Goal: Task Accomplishment & Management: Use online tool/utility

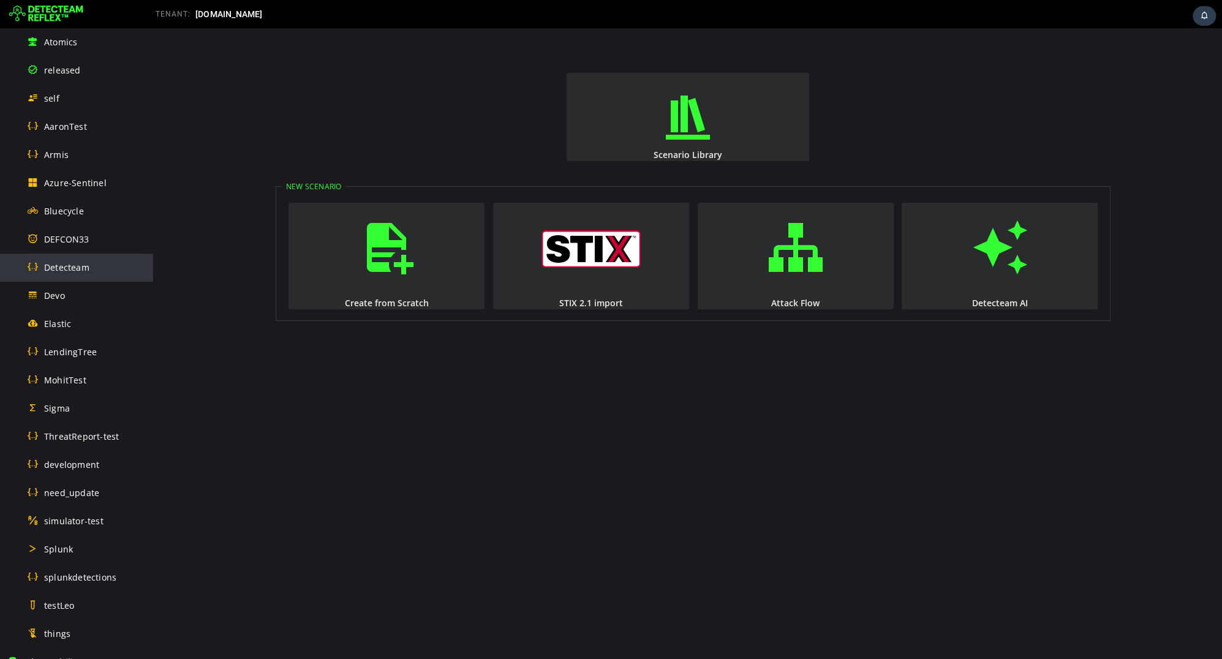
scroll to position [410, 0]
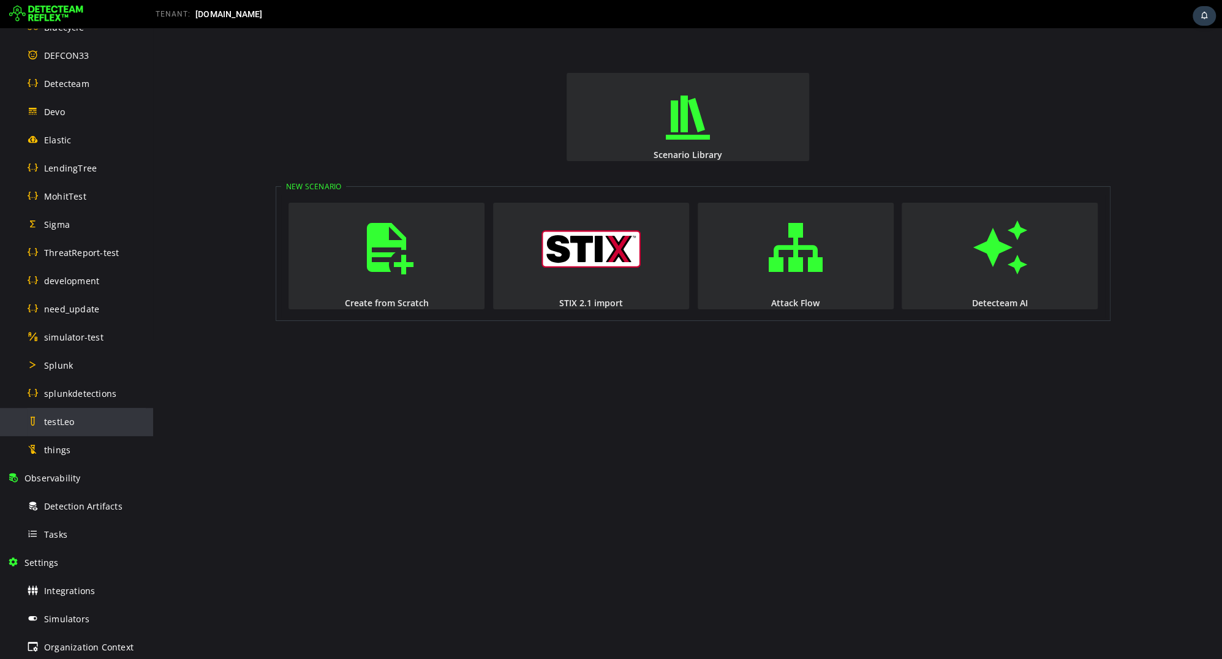
click at [83, 430] on div "testLeo" at bounding box center [86, 422] width 119 height 28
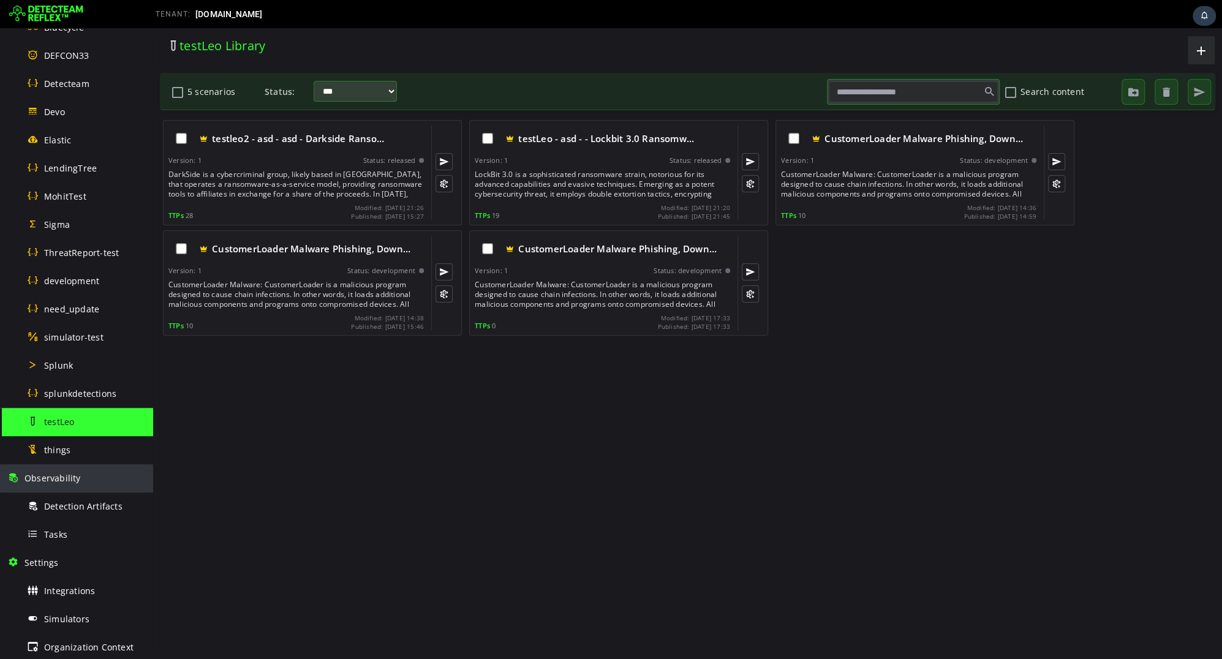
scroll to position [524, 0]
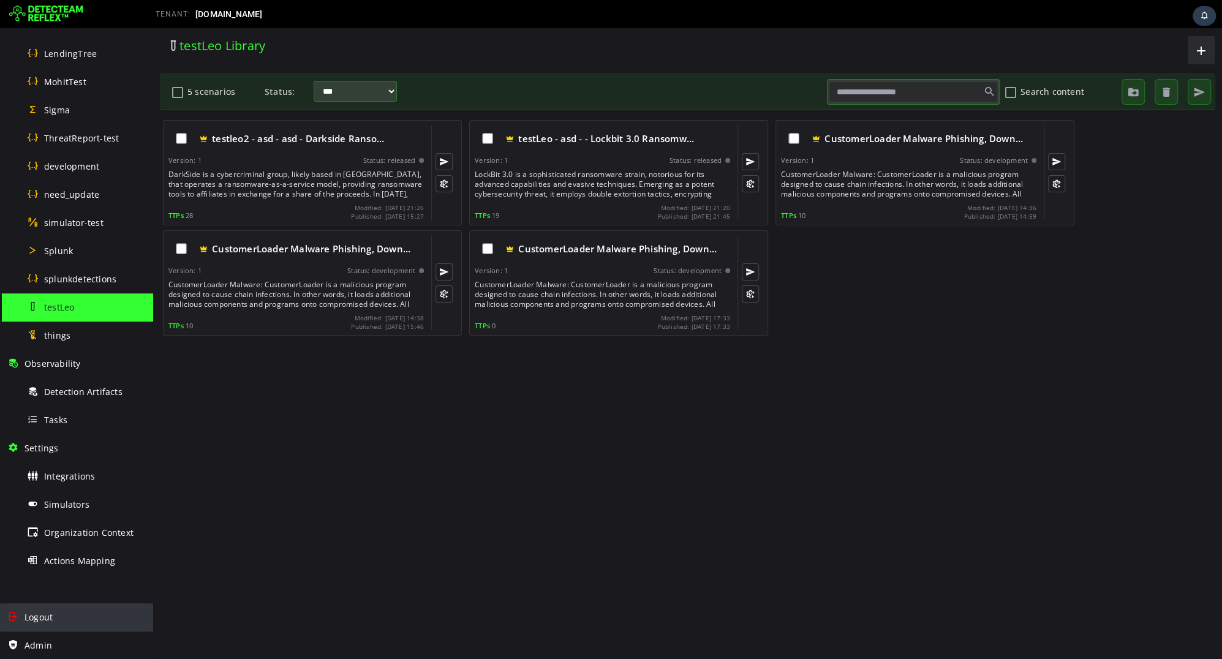
click at [45, 611] on span "Logout" at bounding box center [38, 617] width 28 height 12
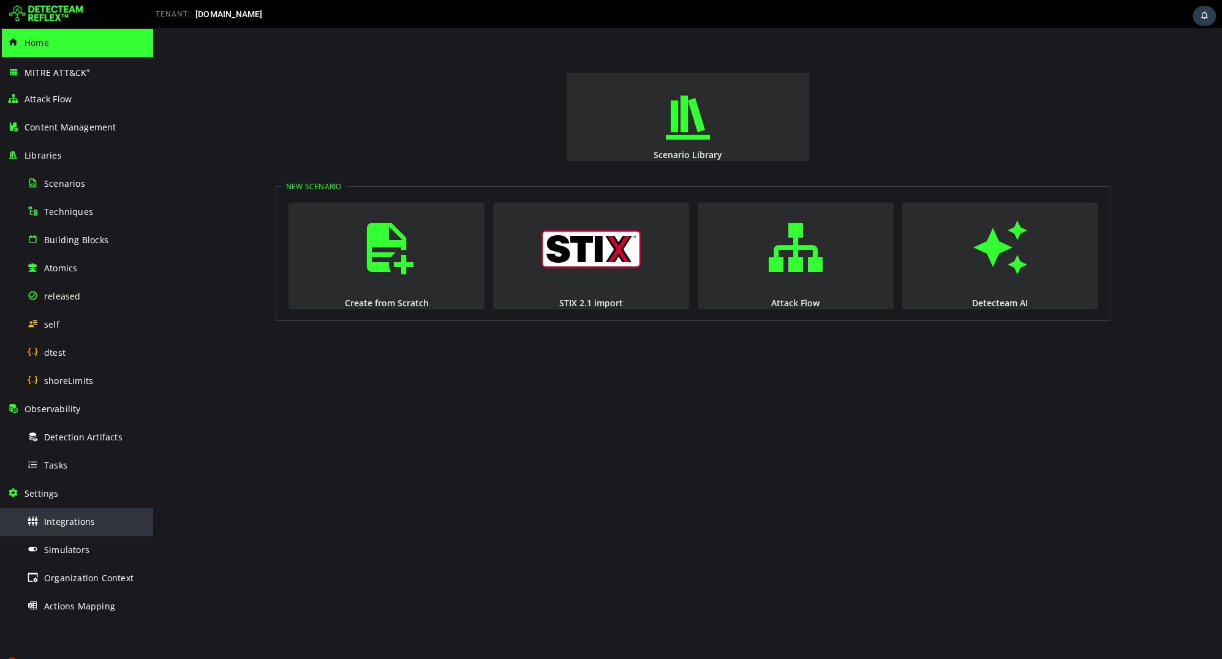
click at [70, 521] on span "Integrations" at bounding box center [69, 522] width 51 height 12
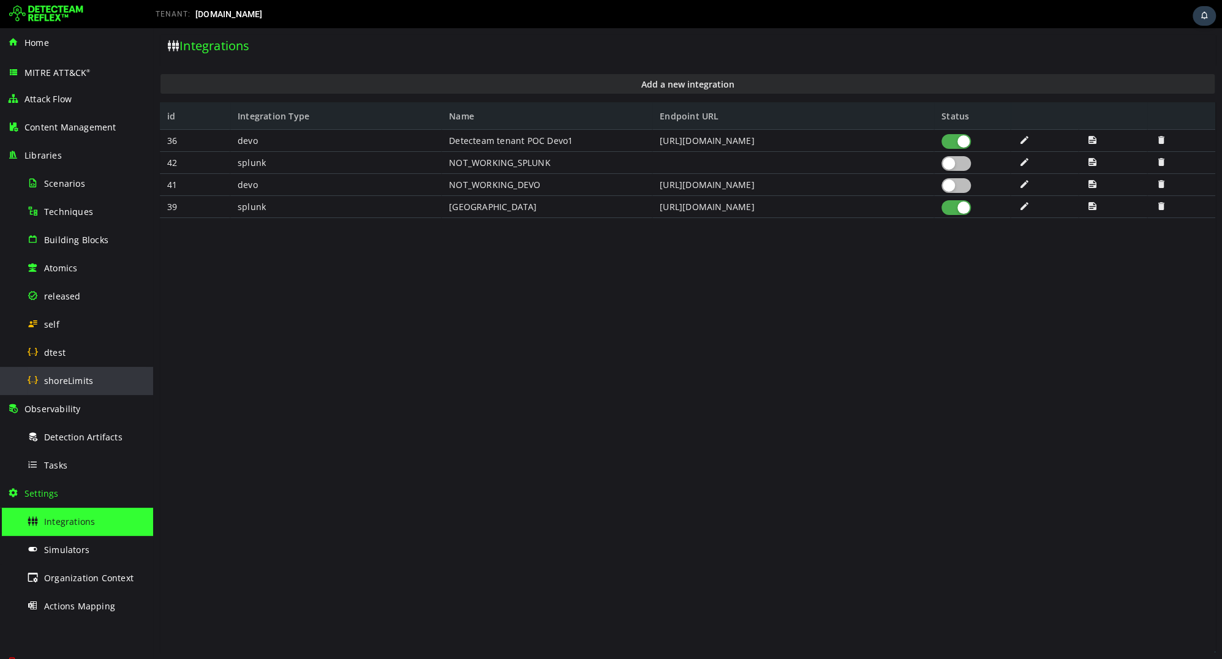
click at [83, 372] on div "shoreLimits" at bounding box center [86, 381] width 119 height 28
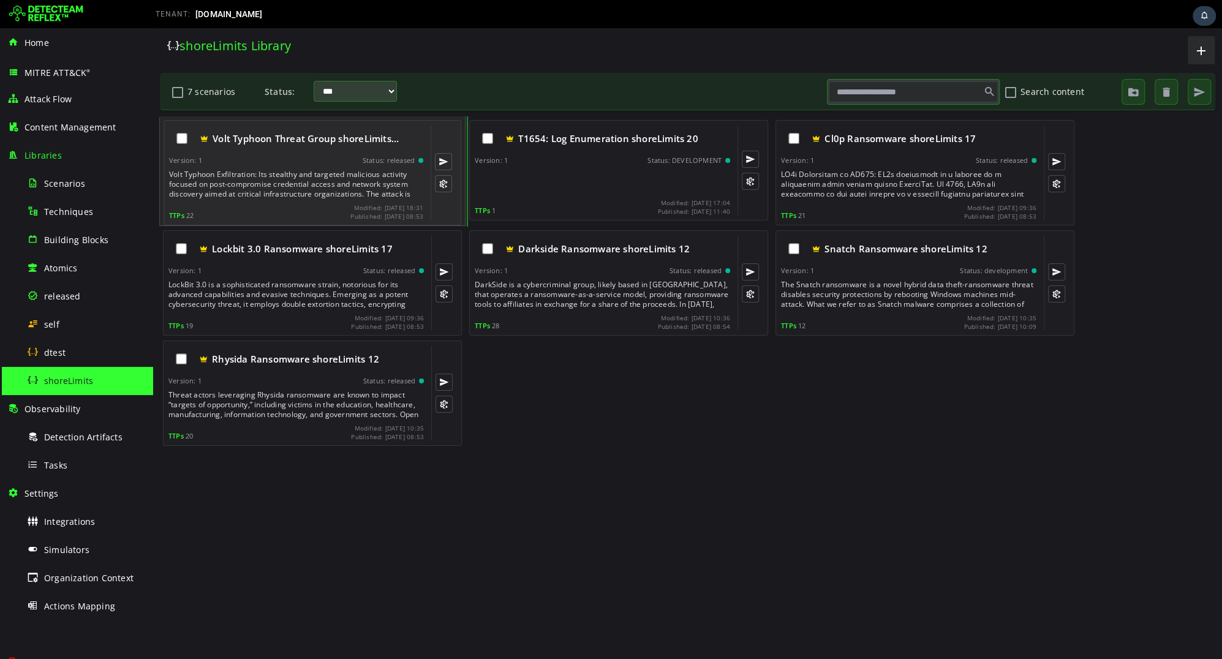
click at [308, 197] on div "Volt Typhoon Exfiltration: Its stealthy and targeted malicious activity focused…" at bounding box center [297, 184] width 257 height 29
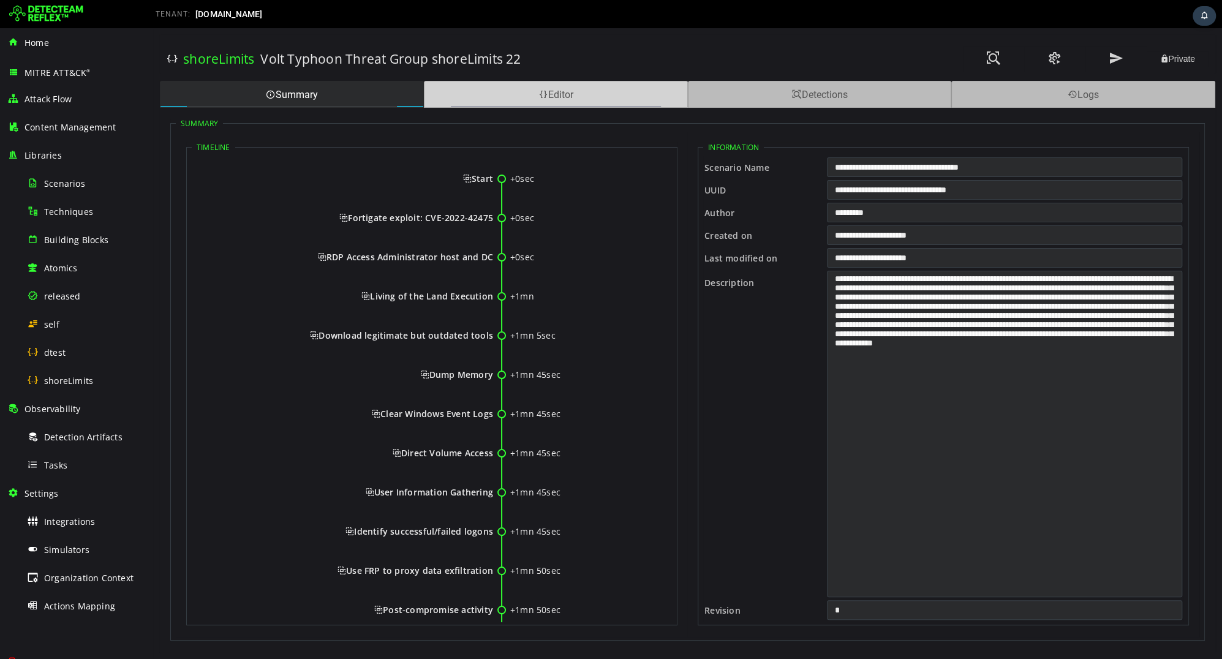
click at [579, 97] on div "Editor" at bounding box center [556, 94] width 264 height 27
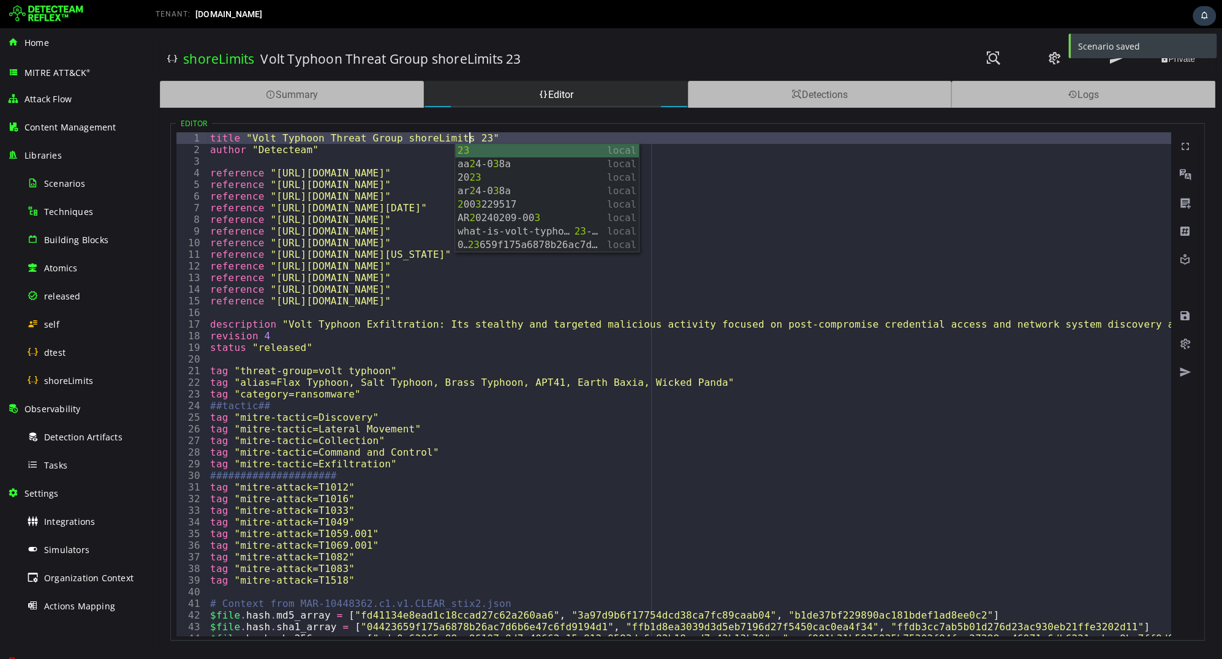
type textarea "**********"
click at [852, 31] on div "**********" at bounding box center [687, 343] width 1069 height 631
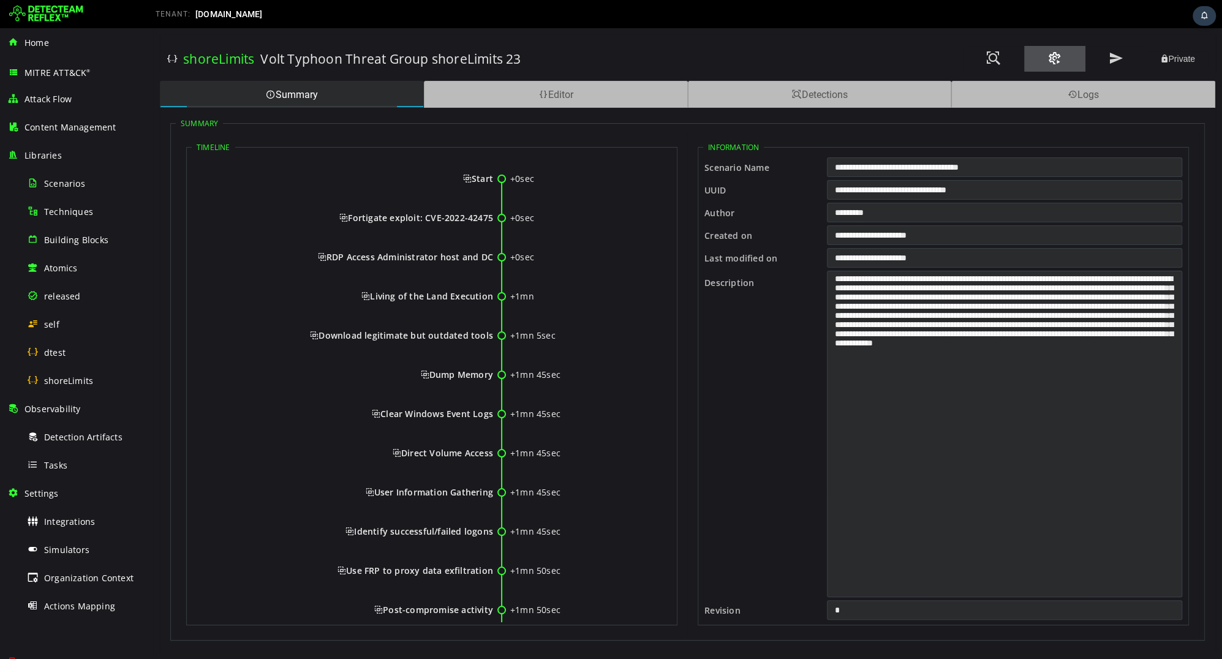
click at [1060, 60] on span at bounding box center [1054, 58] width 15 height 17
click at [73, 457] on div "Tasks" at bounding box center [86, 465] width 119 height 28
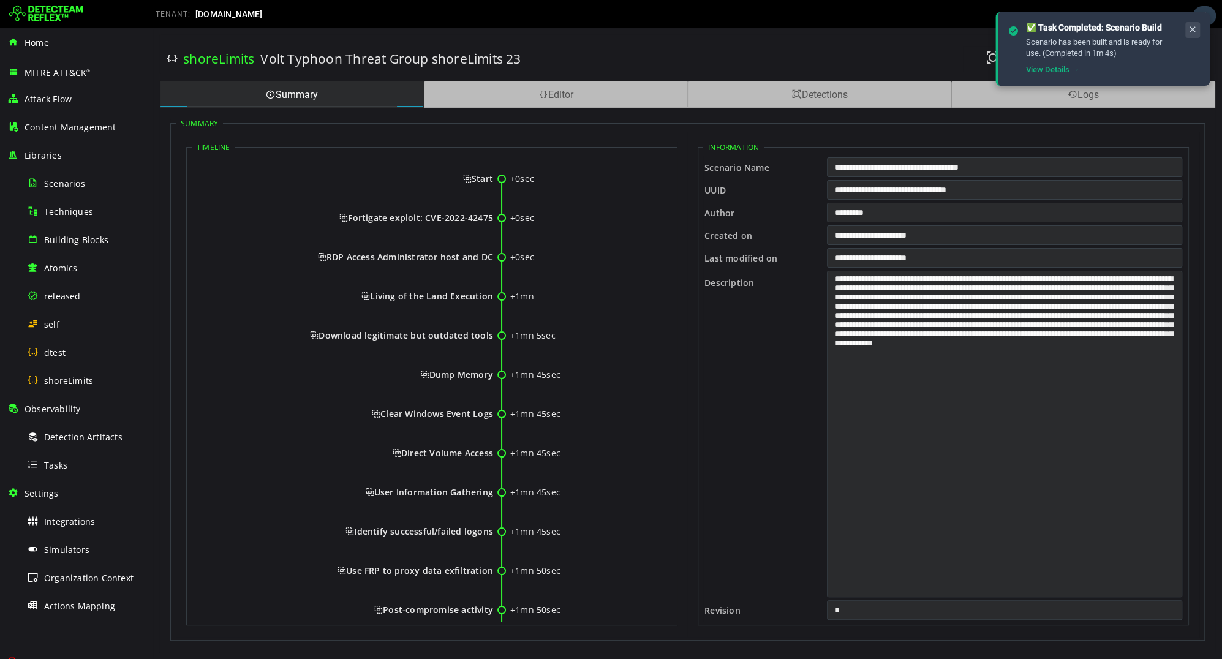
click at [1195, 31] on icon at bounding box center [1192, 29] width 10 height 10
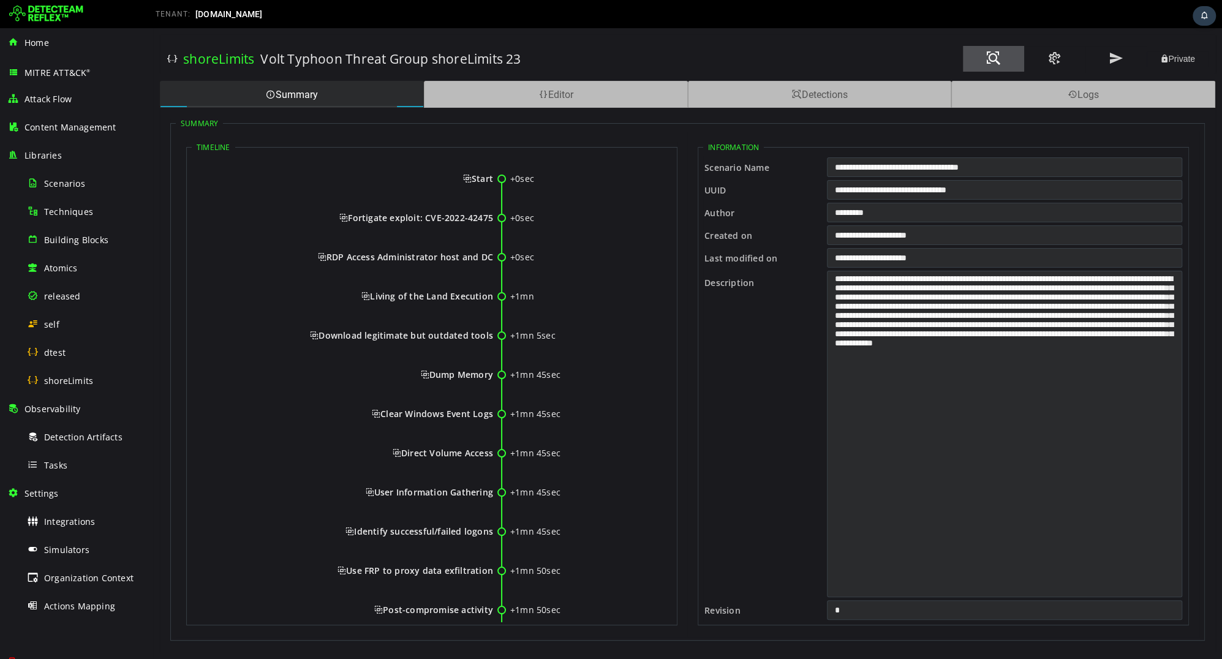
click at [994, 60] on span at bounding box center [993, 58] width 15 height 17
click at [993, 55] on span at bounding box center [993, 58] width 15 height 17
click at [588, 97] on div "Editor" at bounding box center [556, 94] width 264 height 27
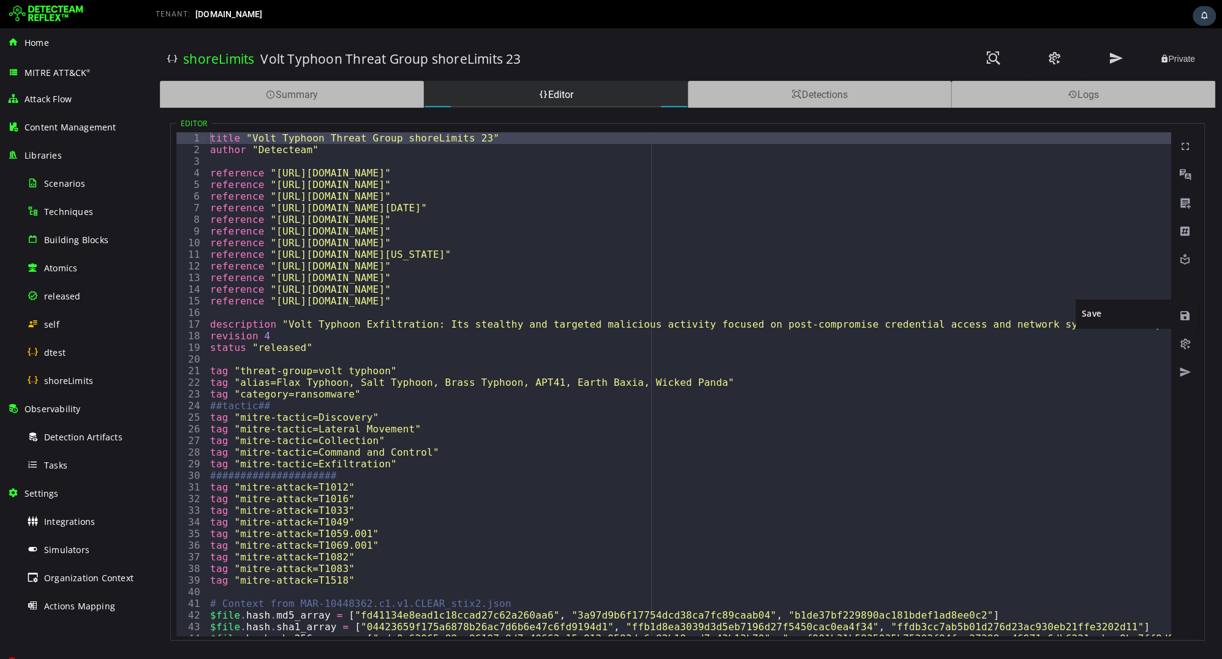
click at [1192, 317] on div at bounding box center [1184, 315] width 27 height 28
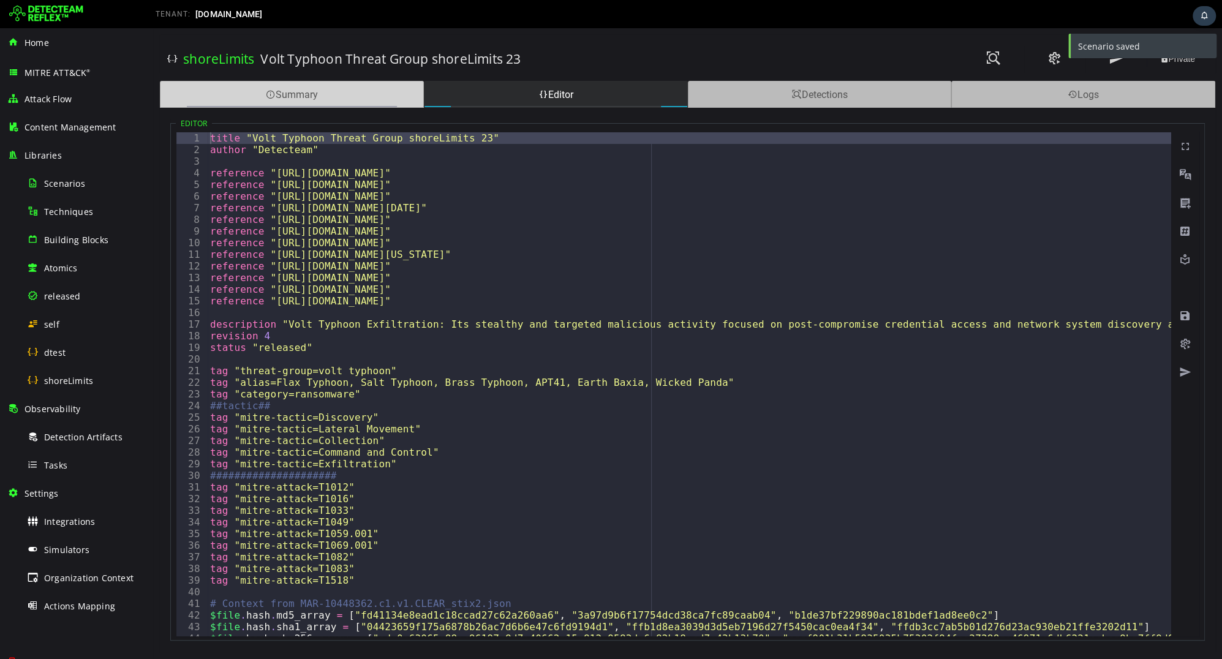
click at [321, 95] on div "Summary" at bounding box center [292, 94] width 264 height 27
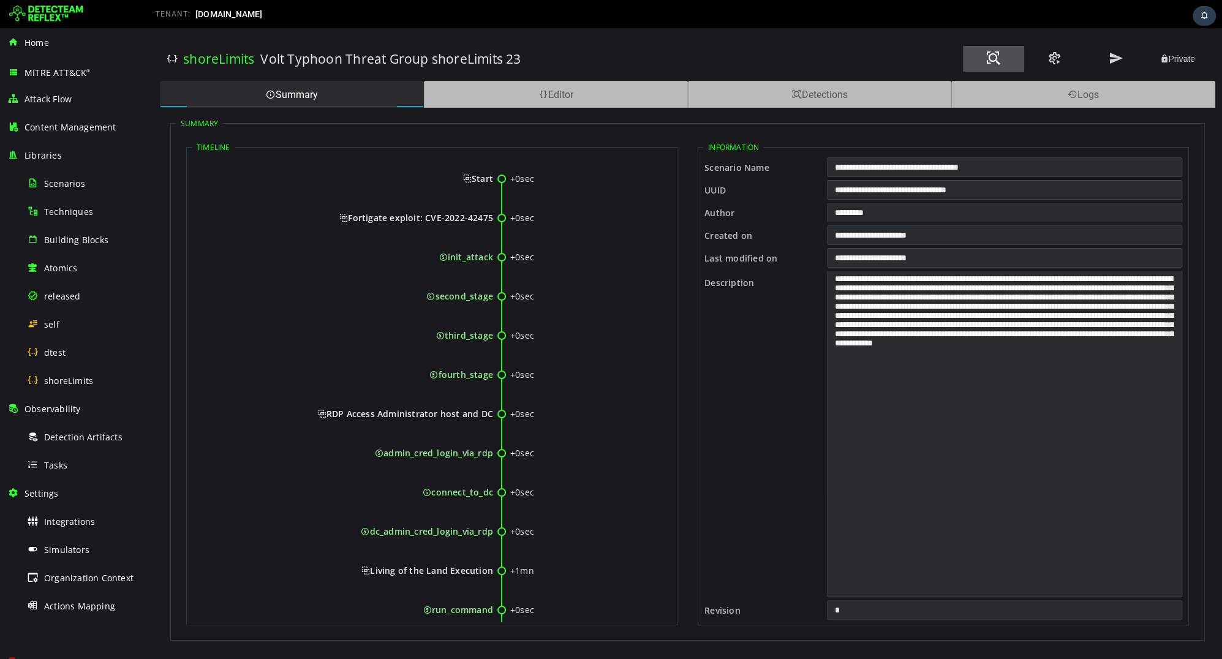
click at [996, 63] on span at bounding box center [993, 58] width 15 height 17
click at [94, 508] on div "Integrations" at bounding box center [86, 522] width 119 height 28
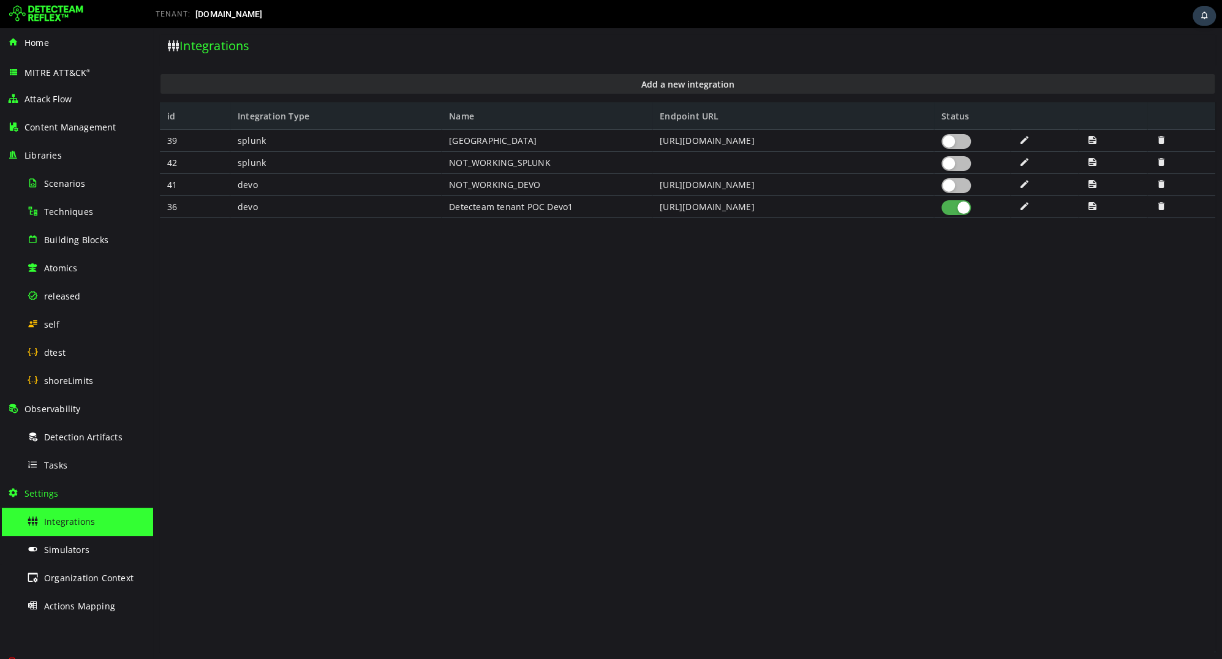
click at [944, 203] on div at bounding box center [955, 207] width 29 height 15
click at [956, 137] on div at bounding box center [955, 141] width 29 height 15
click at [1027, 137] on span at bounding box center [1024, 140] width 12 height 10
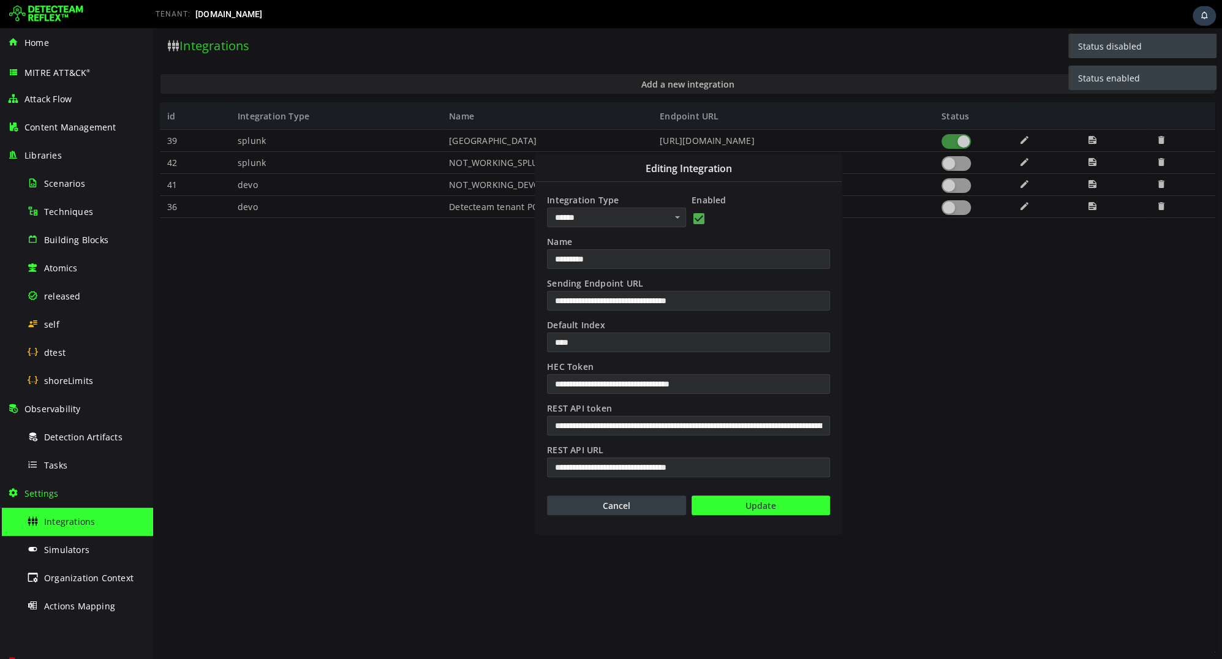
click at [631, 509] on button "Cancel" at bounding box center [616, 505] width 139 height 20
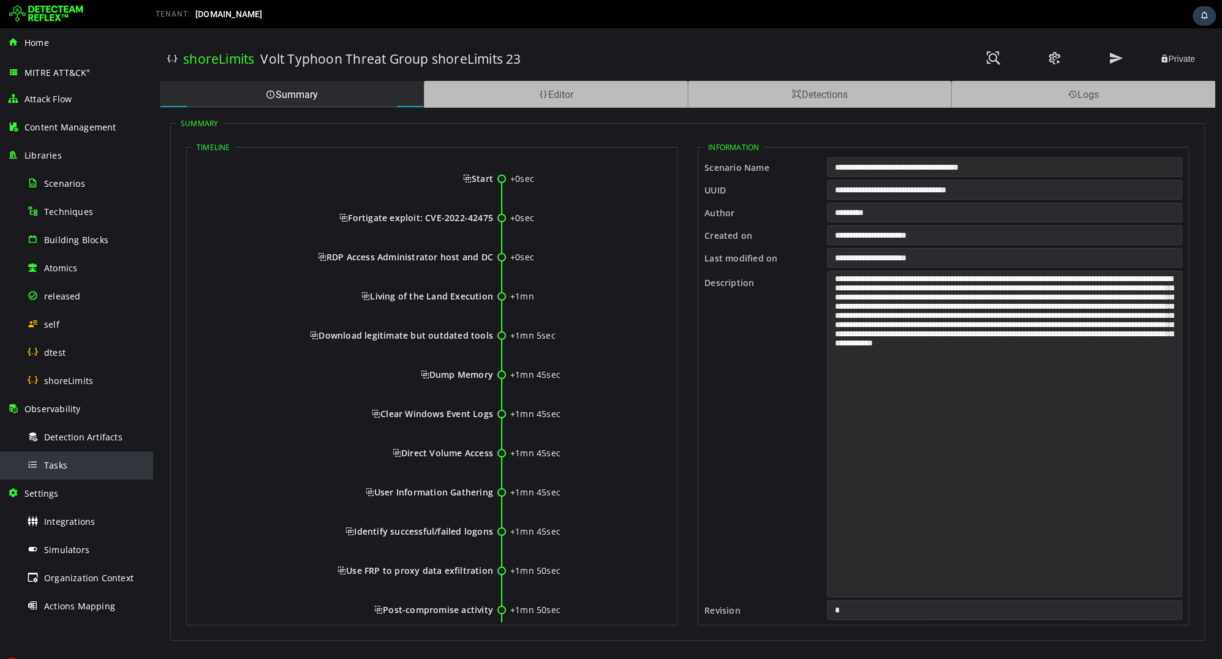
click at [85, 457] on div "Tasks" at bounding box center [86, 465] width 119 height 28
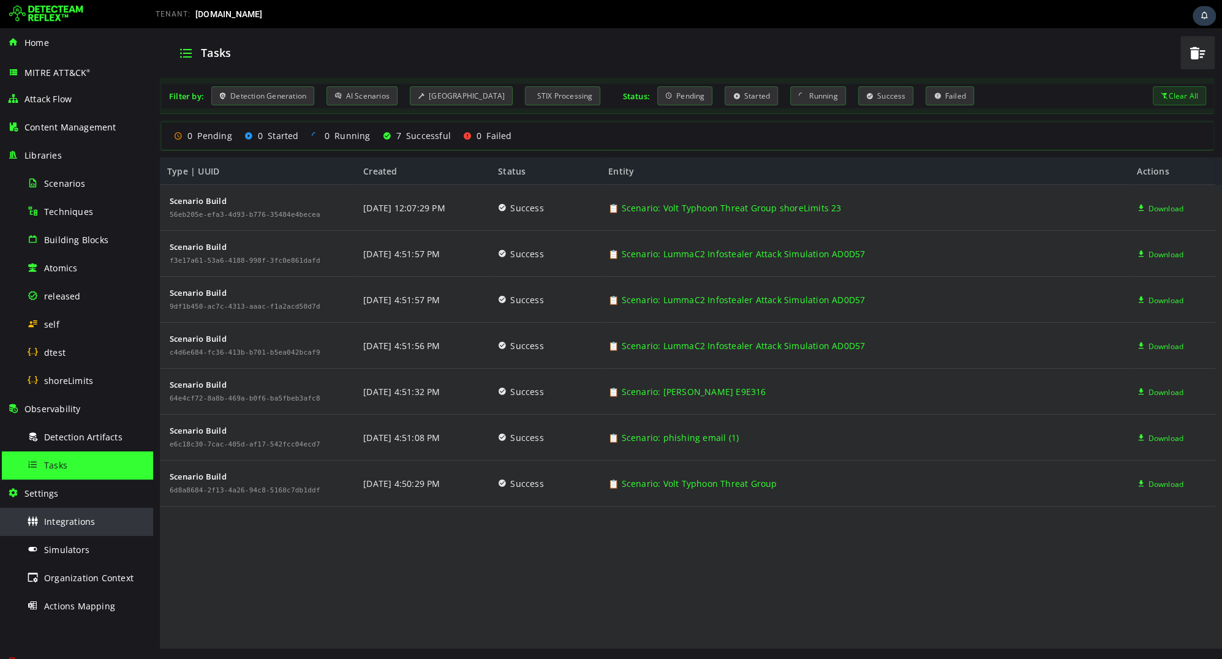
click at [85, 525] on span "Integrations" at bounding box center [69, 522] width 51 height 12
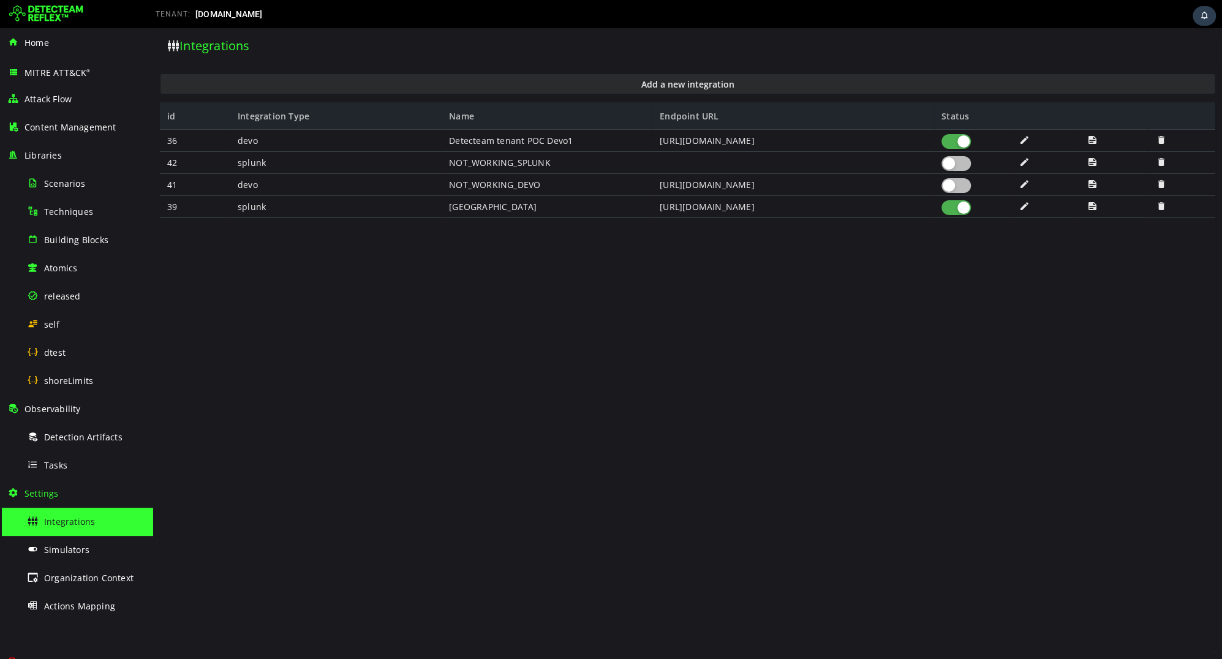
click at [1018, 145] on span at bounding box center [1024, 140] width 12 height 10
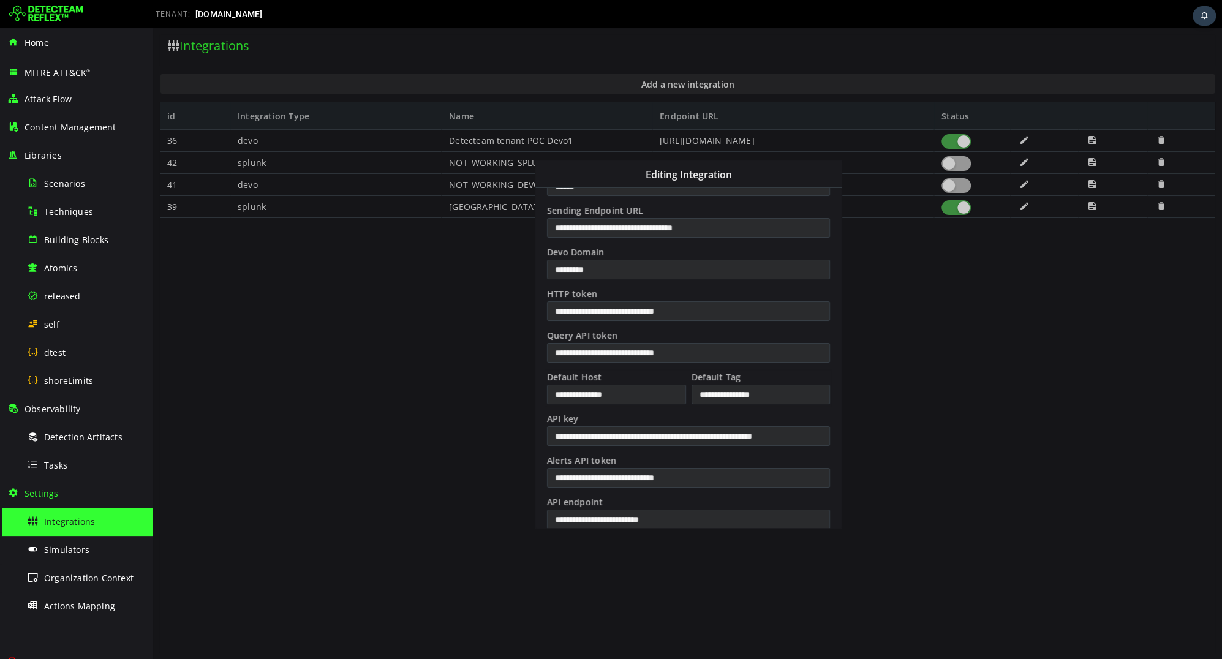
scroll to position [208, 0]
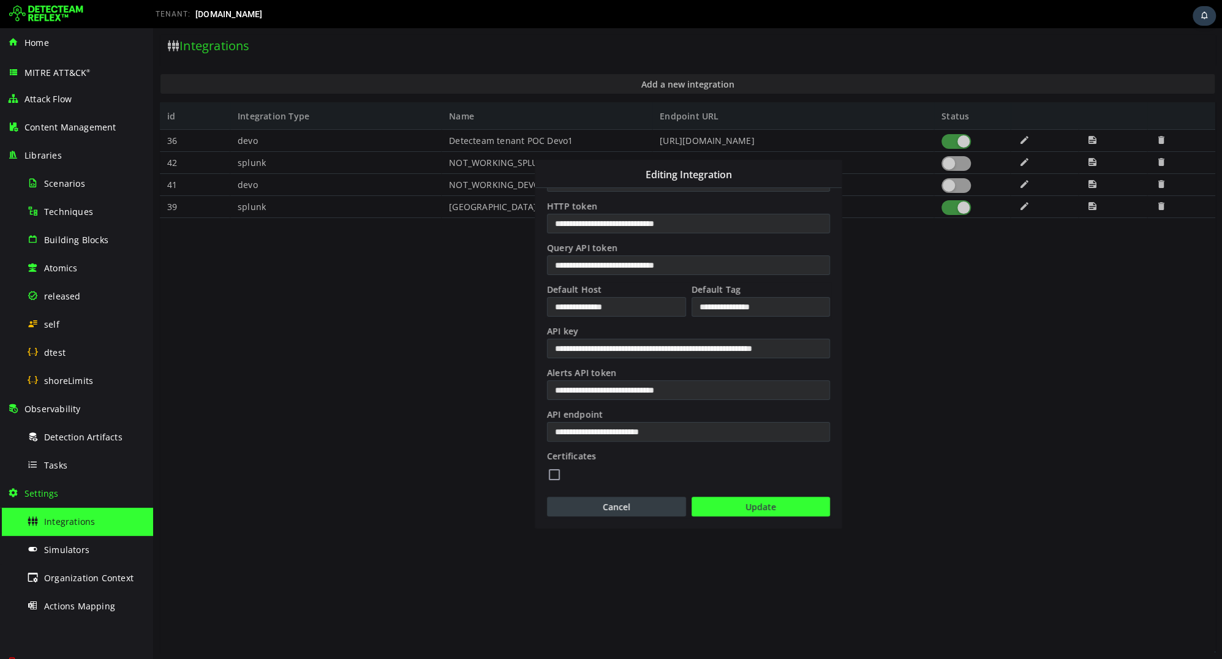
click at [618, 507] on button "Cancel" at bounding box center [616, 507] width 139 height 20
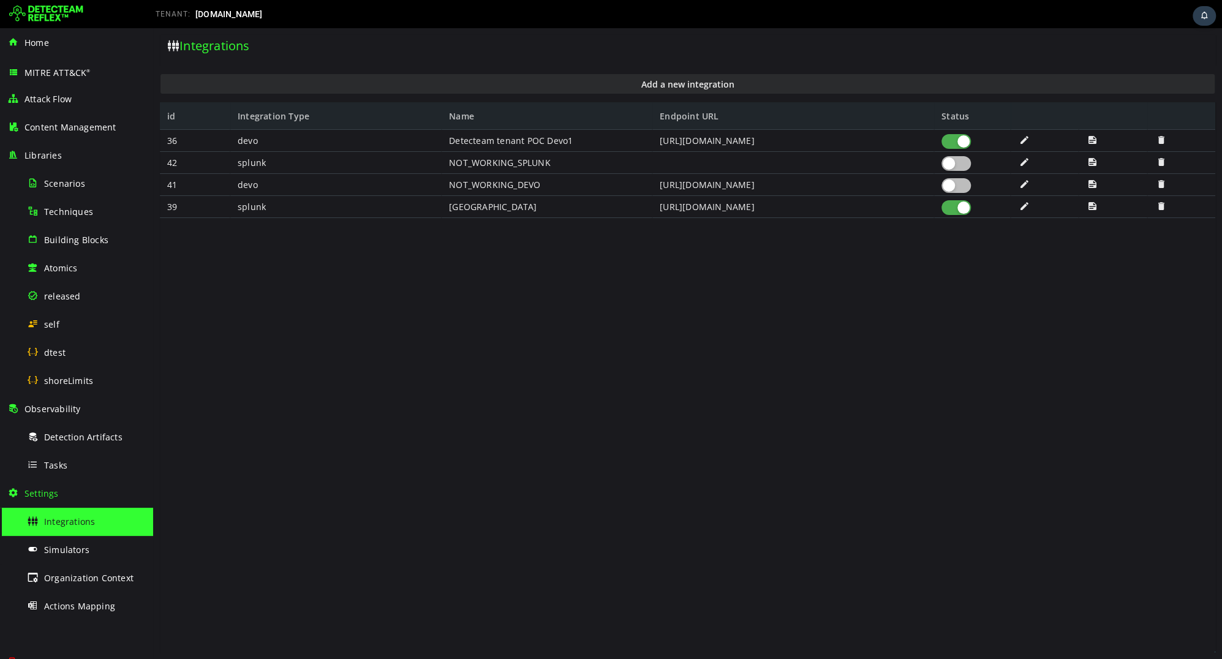
click at [948, 146] on div at bounding box center [955, 141] width 29 height 15
click at [963, 145] on div at bounding box center [955, 141] width 29 height 15
click at [950, 207] on div at bounding box center [955, 207] width 29 height 15
click at [88, 380] on span "shoreLimits" at bounding box center [68, 381] width 49 height 12
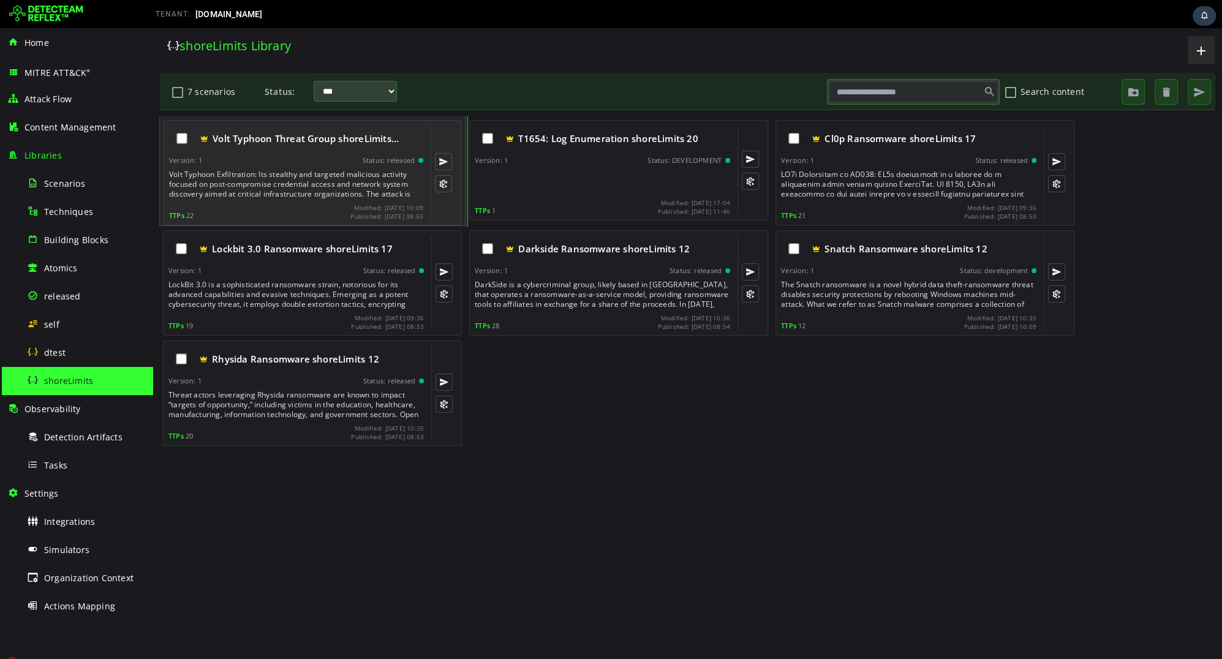
click at [298, 184] on div "Volt Typhoon Exfiltration: Its stealthy and targeted malicious activity focused…" at bounding box center [297, 184] width 257 height 29
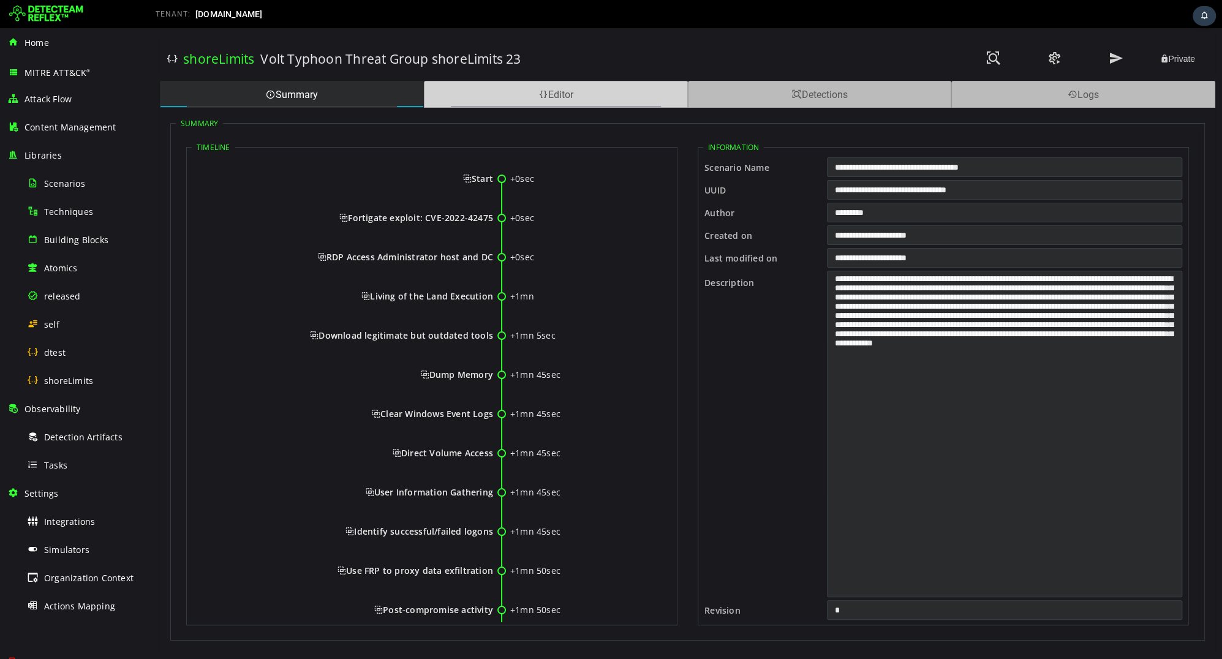
click at [608, 94] on div "Editor" at bounding box center [556, 94] width 264 height 27
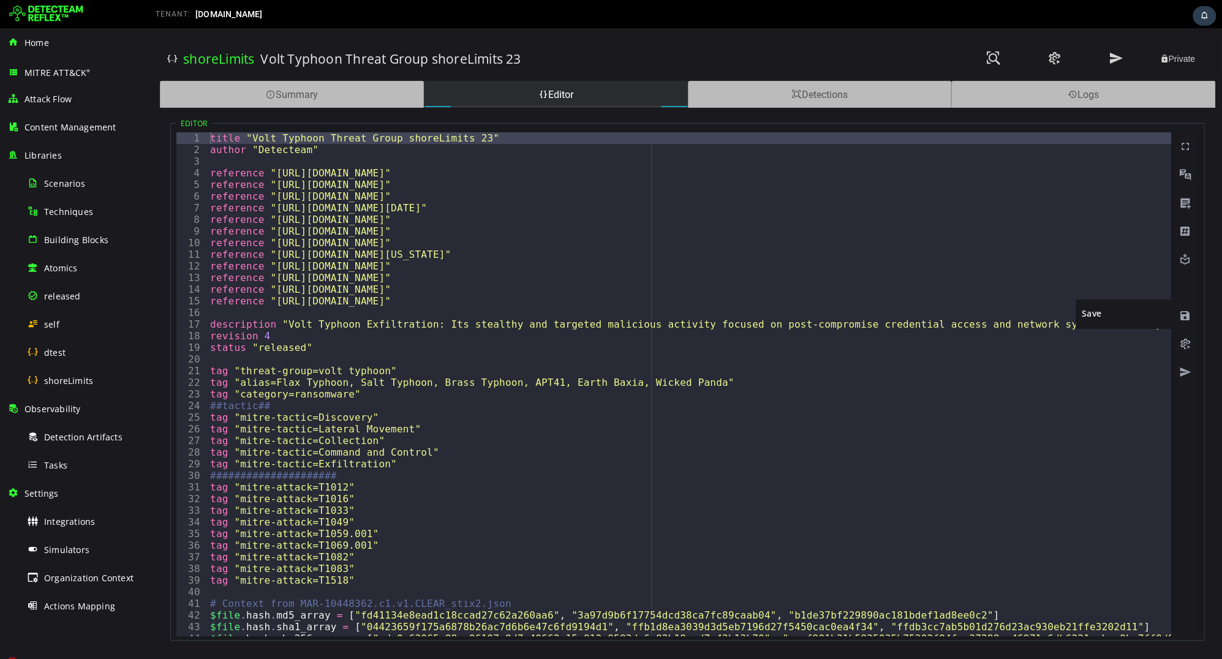
click at [1180, 321] on span at bounding box center [1185, 316] width 12 height 12
click at [990, 59] on span at bounding box center [993, 58] width 15 height 17
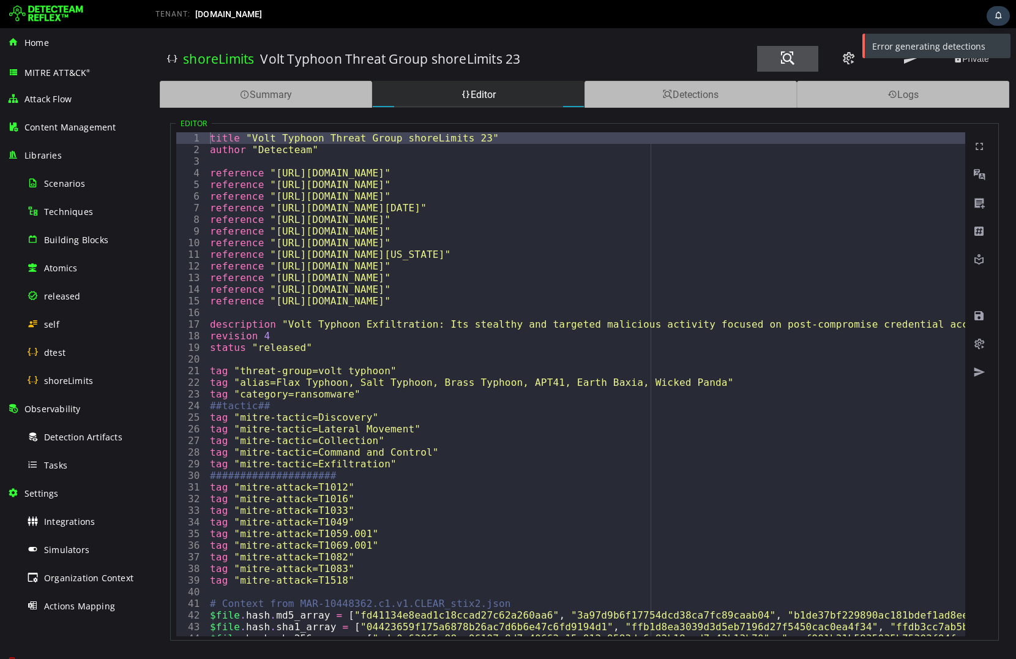
click at [795, 62] on button at bounding box center [787, 59] width 61 height 26
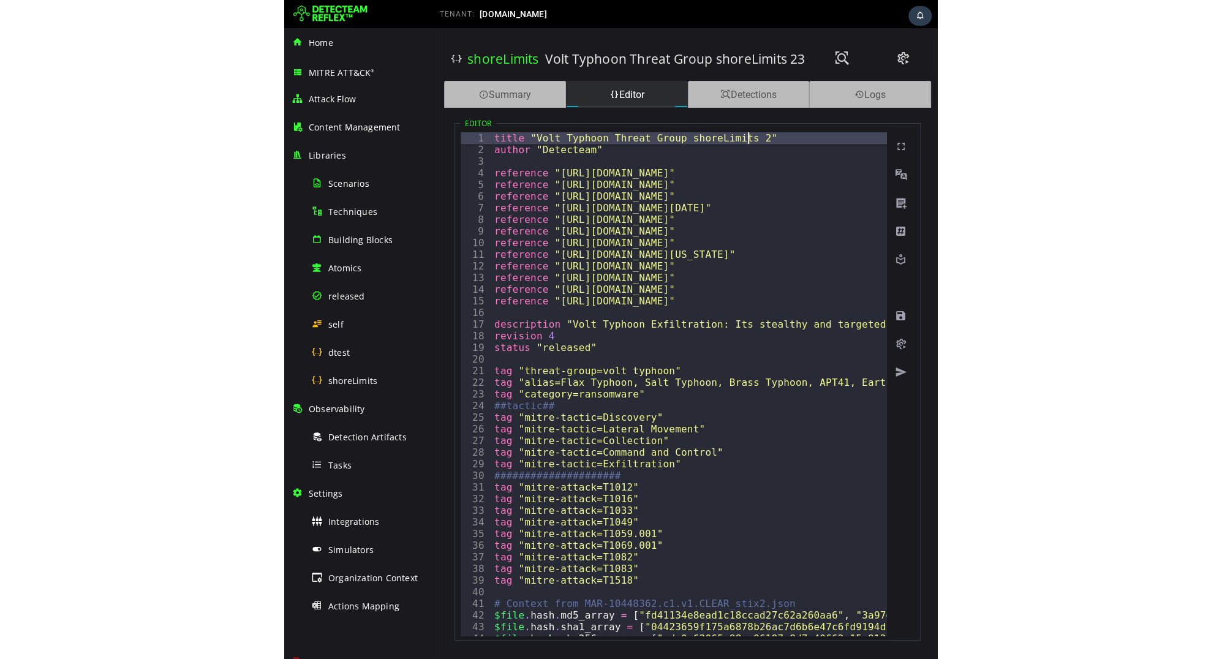
scroll to position [0, 15]
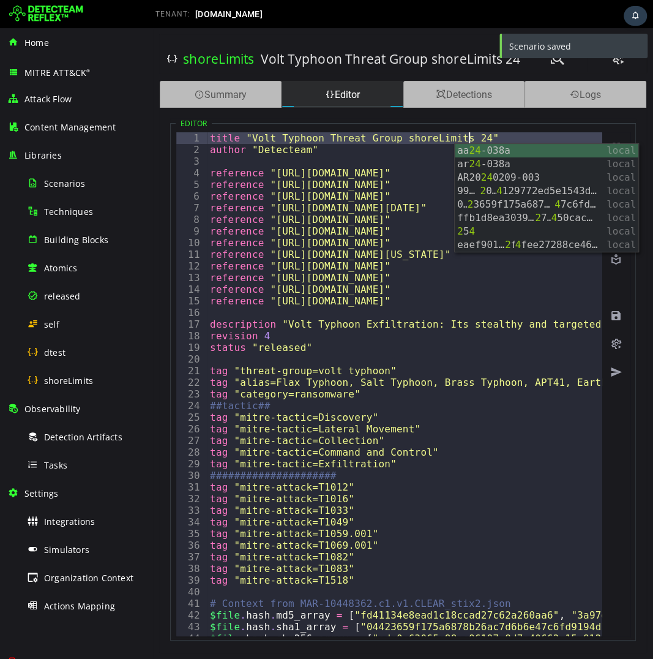
type textarea "**********"
click at [554, 68] on button at bounding box center [557, 59] width 61 height 26
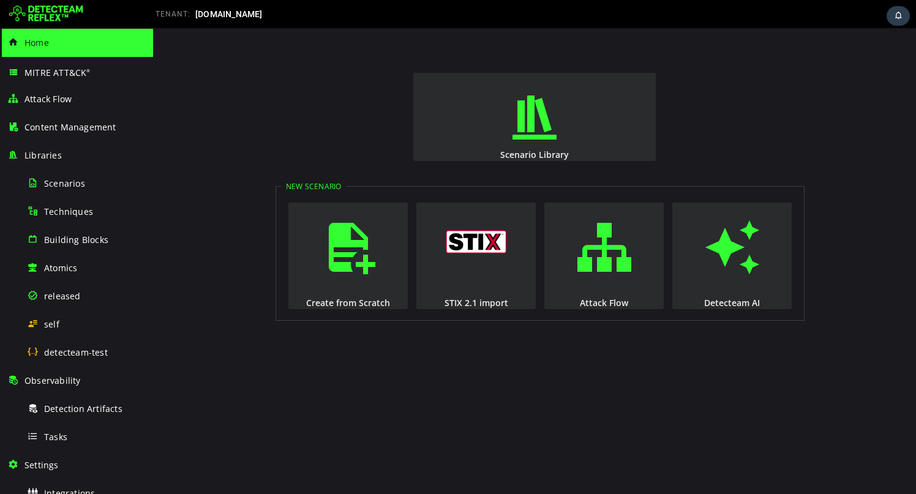
click at [180, 208] on div "Scenario Library New Scenario Create from Scratch STIX 2.1 import Attack Flow D…" at bounding box center [534, 261] width 763 height 466
click at [55, 360] on div "detecteam-test" at bounding box center [86, 353] width 119 height 28
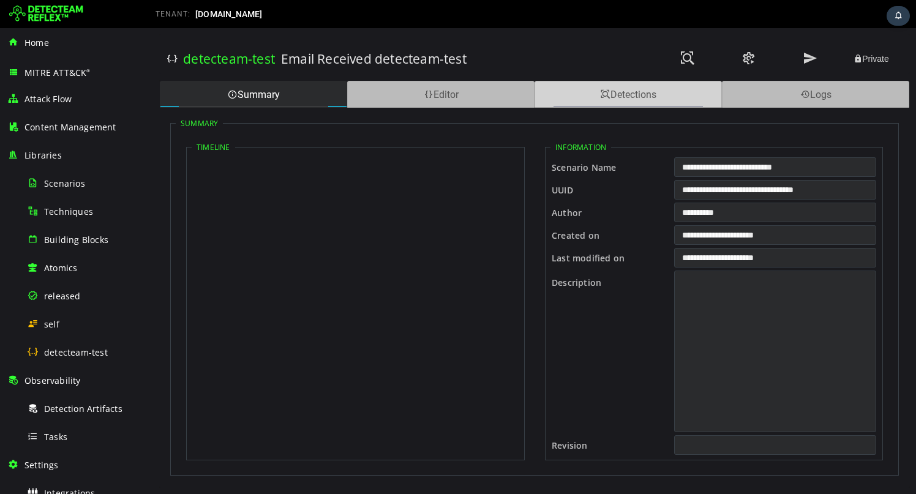
click at [565, 100] on div "Detections" at bounding box center [628, 94] width 187 height 27
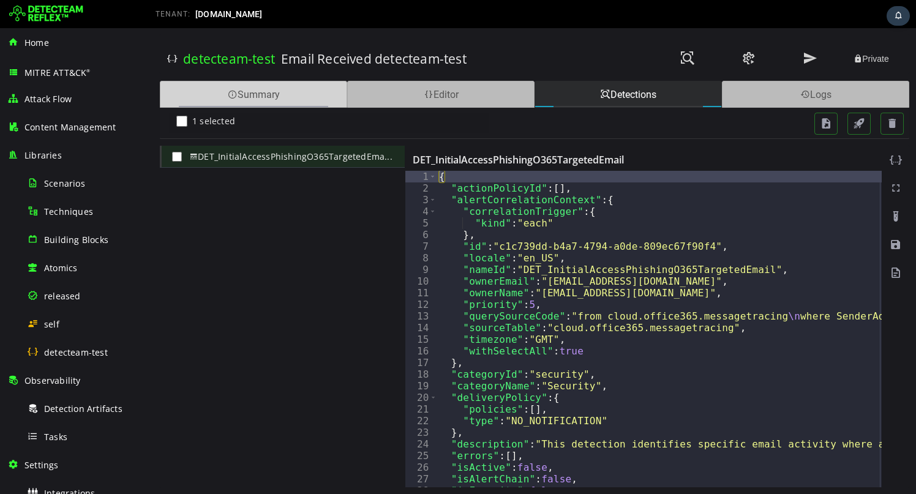
click at [285, 97] on div "Summary" at bounding box center [253, 94] width 187 height 27
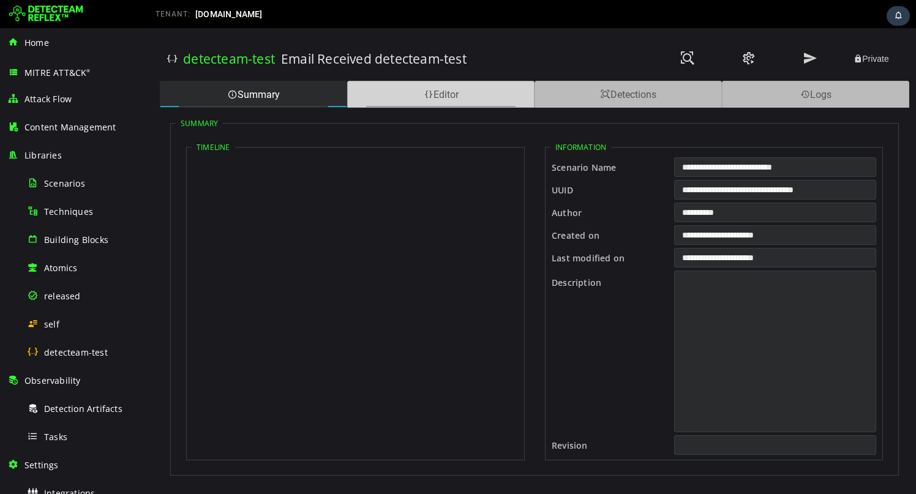
click at [405, 93] on div "Editor" at bounding box center [440, 94] width 187 height 27
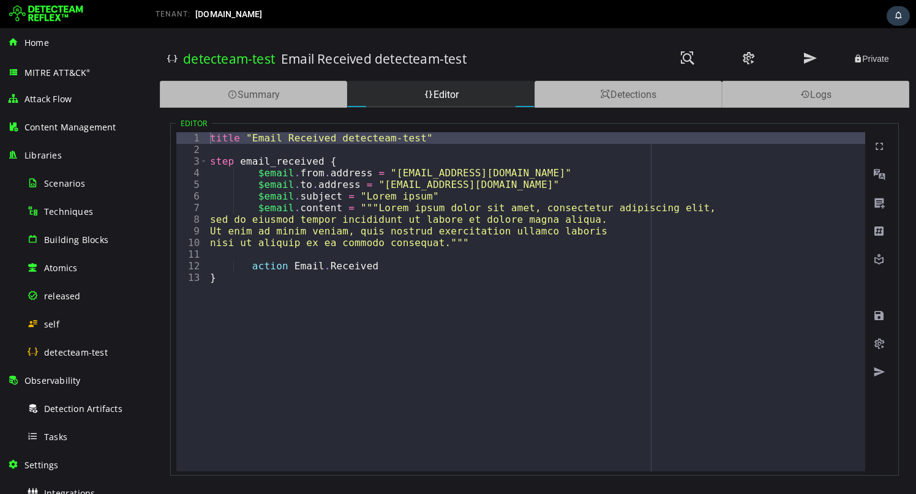
click at [408, 138] on div "title "Email Received detecteam-test" step email_received { $email . from . add…" at bounding box center [537, 313] width 658 height 363
type textarea "**********"
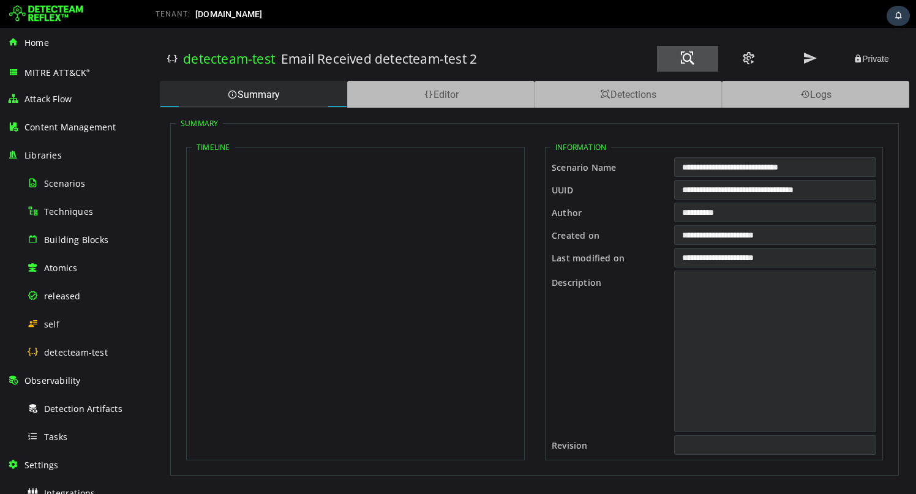
click at [699, 58] on button at bounding box center [687, 59] width 61 height 26
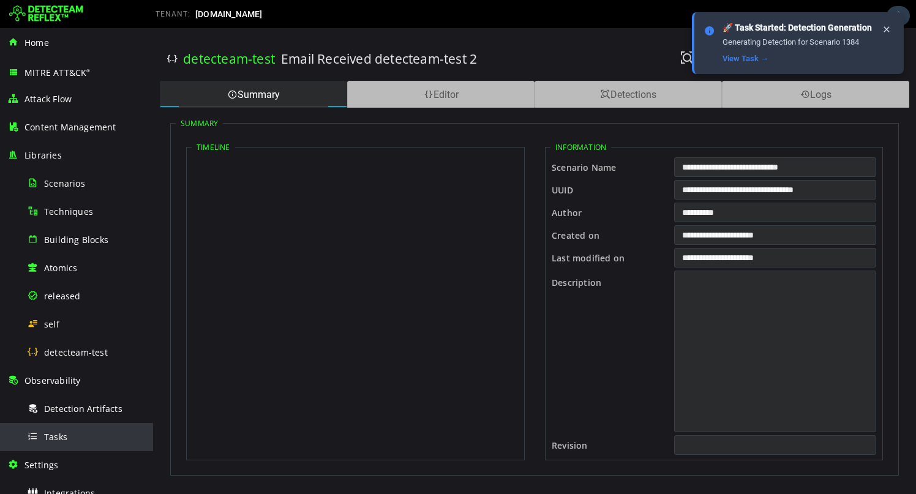
click at [70, 432] on div "Tasks" at bounding box center [86, 437] width 119 height 28
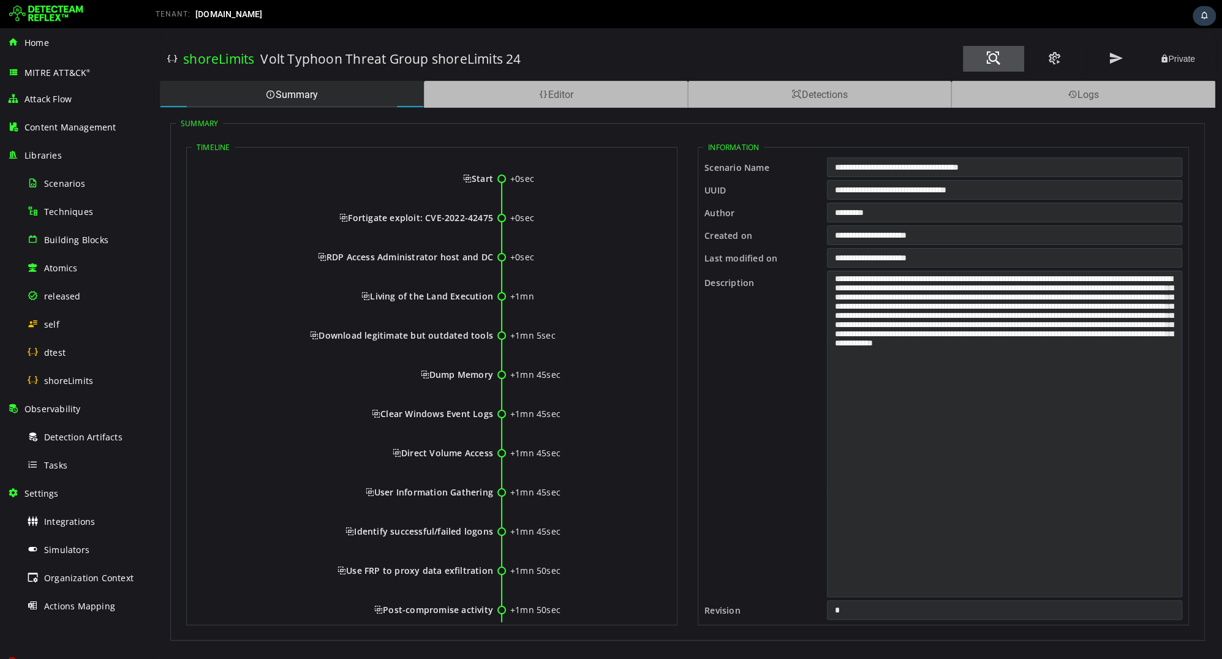
click at [983, 58] on button at bounding box center [993, 59] width 61 height 26
